Goal: Task Accomplishment & Management: Use online tool/utility

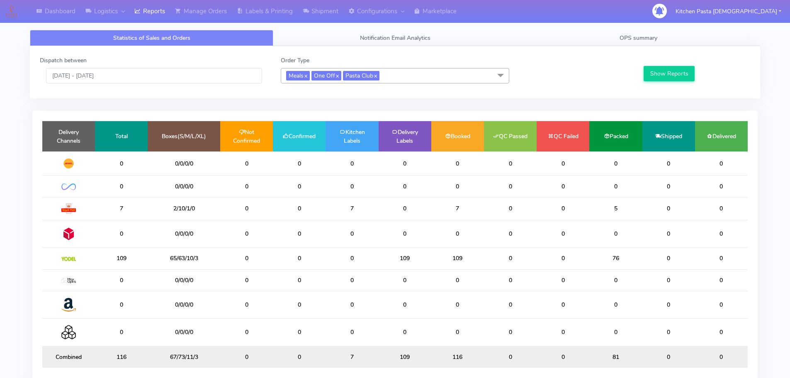
click at [392, 76] on span "Meals x One Off x Pasta Club x" at bounding box center [395, 75] width 228 height 15
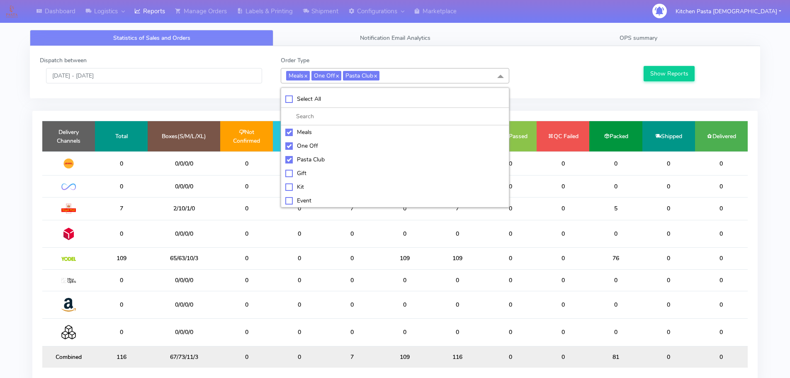
click at [304, 128] on div "Meals" at bounding box center [394, 132] width 219 height 9
checkbox input "false"
click at [308, 147] on div "One Off" at bounding box center [394, 145] width 219 height 9
checkbox input "false"
click at [311, 163] on div "Pasta Club" at bounding box center [394, 159] width 219 height 9
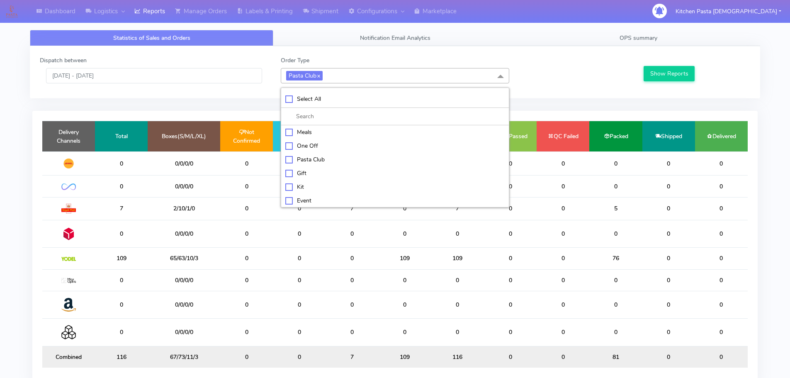
checkbox input "false"
click at [300, 179] on li "Kit" at bounding box center [395, 186] width 228 height 14
checkbox input "true"
click at [655, 74] on button "Show Reports" at bounding box center [668, 73] width 51 height 15
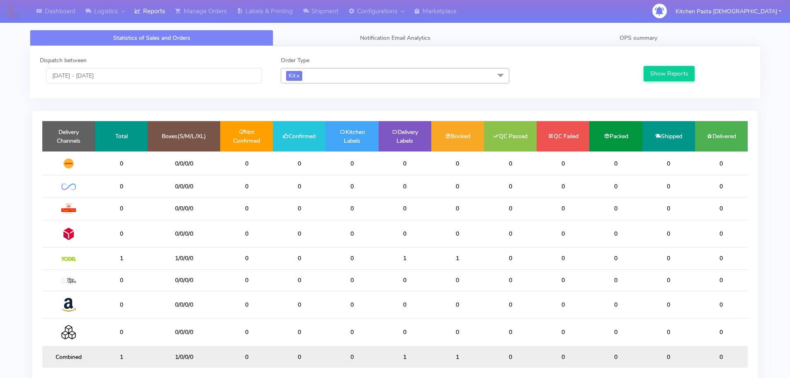
click at [298, 73] on link "x" at bounding box center [298, 75] width 4 height 9
